Goal: Information Seeking & Learning: Learn about a topic

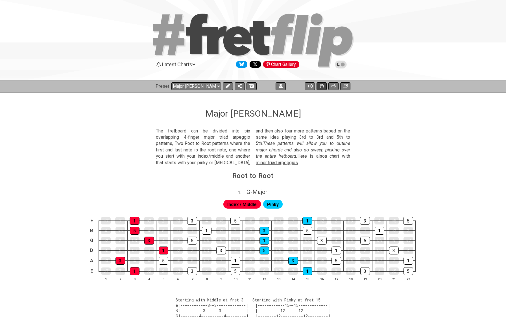
click at [321, 87] on icon at bounding box center [322, 86] width 4 height 5
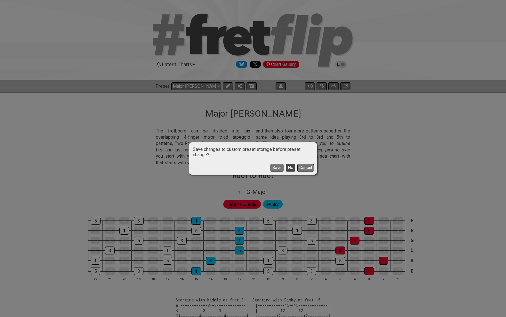
click at [290, 164] on button "No" at bounding box center [291, 168] width 10 height 8
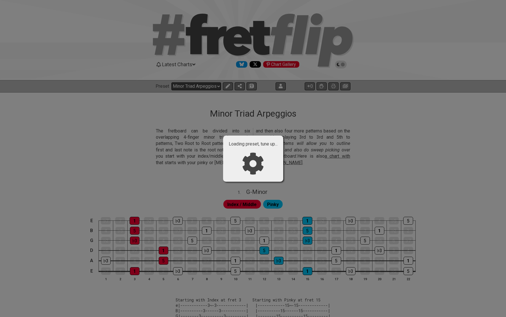
select select "/how-to-solo"
select select "C"
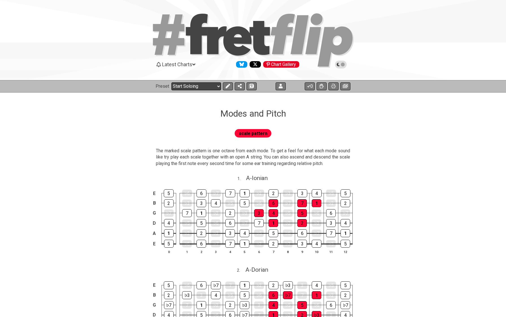
select select "/modes-and-relative-pitch"
click at [323, 86] on icon at bounding box center [322, 86] width 4 height 5
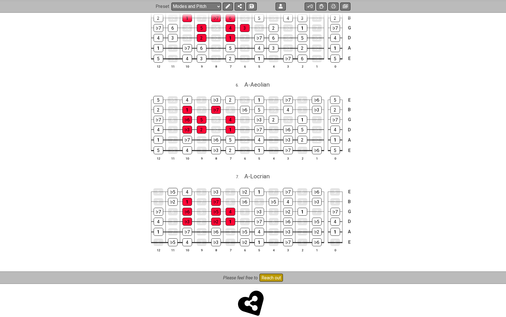
scroll to position [551, 0]
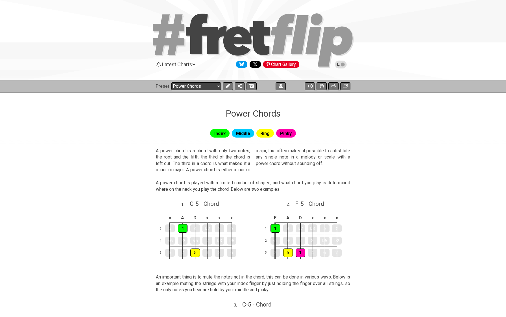
click at [196, 89] on select "Welcome to #fretflip! Initial Preset Custom Preset Pentatonic Bending Tuning in…" at bounding box center [197, 86] width 50 height 8
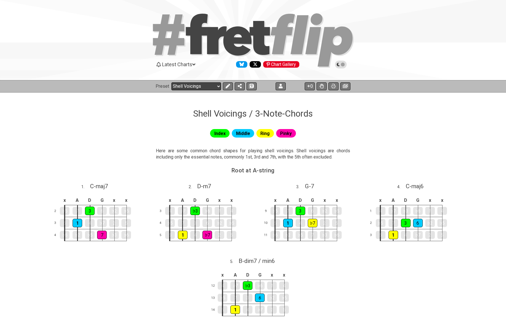
click at [189, 87] on select "Welcome to #fretflip! Initial Preset Custom Preset Pentatonic Bending Tuning in…" at bounding box center [197, 86] width 50 height 8
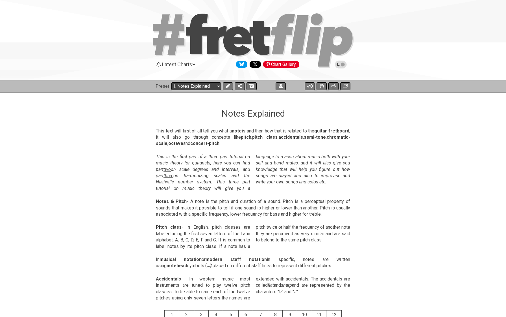
click at [200, 87] on select "Welcome to #fretflip! Initial Preset Custom Preset Pentatonic Bending Tuning in…" at bounding box center [197, 86] width 50 height 8
click at [177, 69] on div "Latest Charts Chart Gallery" at bounding box center [253, 70] width 506 height 20
click at [175, 66] on span "Latest Charts" at bounding box center [177, 64] width 30 height 6
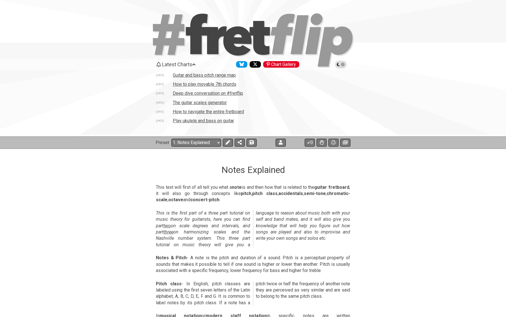
click at [215, 94] on td "Deep dive conversation on #fretflip" at bounding box center [208, 93] width 71 height 6
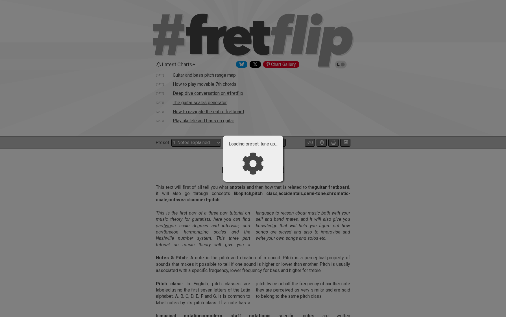
select select "/welcome"
select select "C"
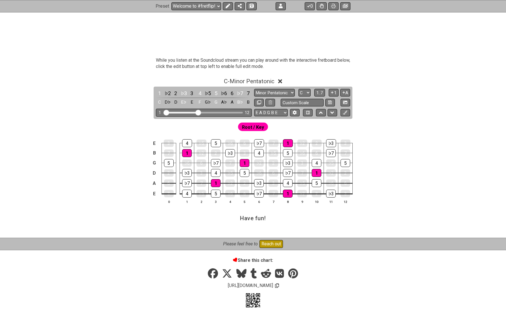
scroll to position [220, 0]
